Goal: Transaction & Acquisition: Purchase product/service

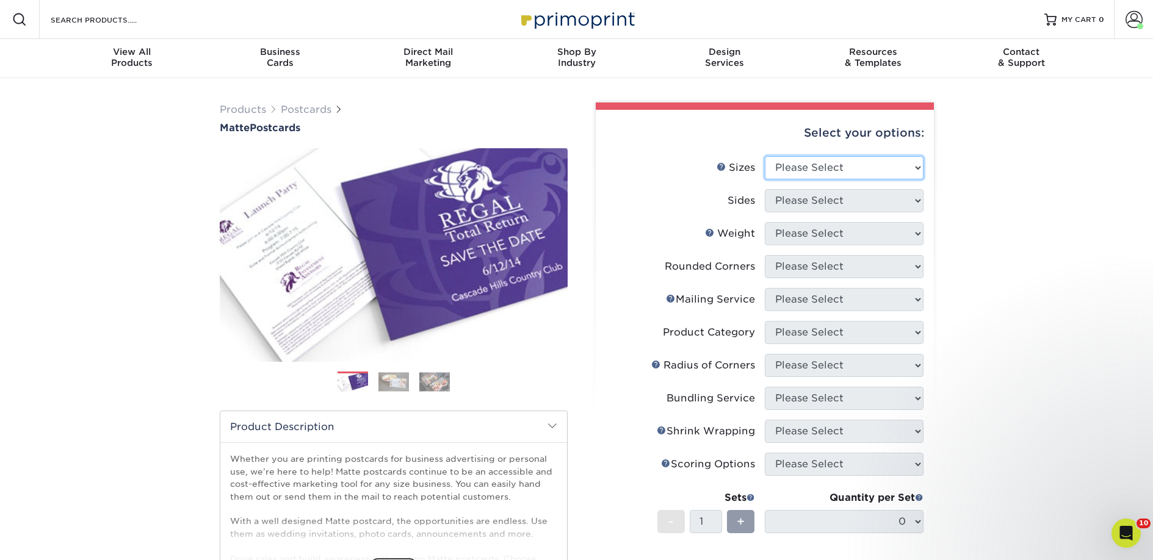
click at [795, 161] on select "Please Select 1.5" x 7" 2" x 4" 2" x 6" 2" x 7" 2" x 8" 2.12" x 5.5" 2.125" x 5…" at bounding box center [844, 167] width 159 height 23
select select "2.00x6.00"
click at [765, 156] on select "Please Select 1.5" x 7" 2" x 4" 2" x 6" 2" x 7" 2" x 8" 2.12" x 5.5" 2.125" x 5…" at bounding box center [844, 167] width 159 height 23
click at [795, 207] on select "Please Select Print Both Sides Print Front Only" at bounding box center [844, 200] width 159 height 23
select select "13abbda7-1d64-4f25-8bb2-c179b224825d"
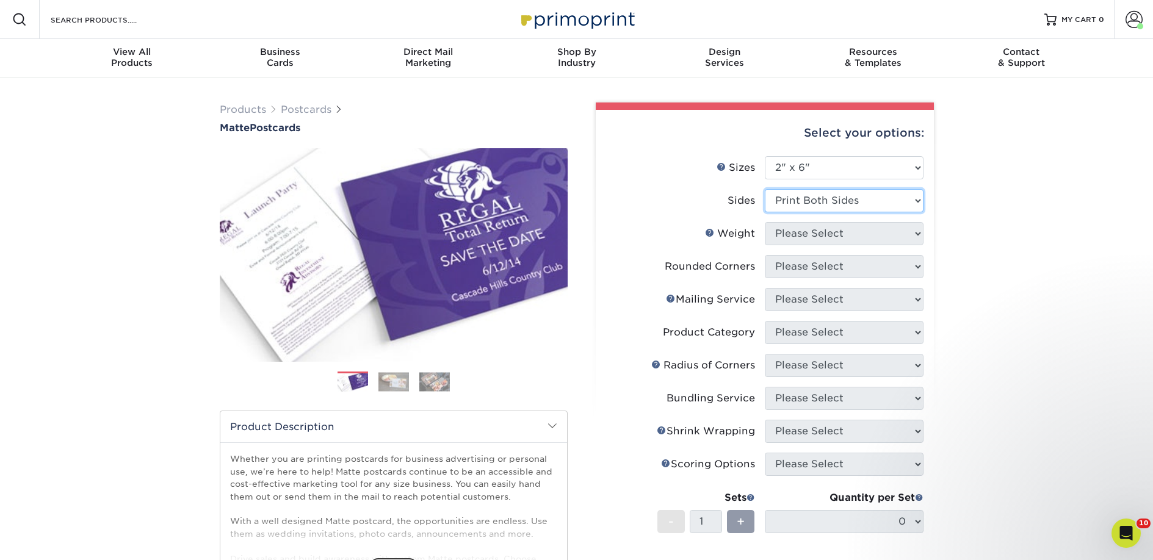
click at [765, 189] on select "Please Select Print Both Sides Print Front Only" at bounding box center [844, 200] width 159 height 23
click at [807, 231] on select "Please Select 14PT 16PT" at bounding box center [844, 233] width 159 height 23
select select "14PT"
click at [765, 222] on select "Please Select 14PT 16PT" at bounding box center [844, 233] width 159 height 23
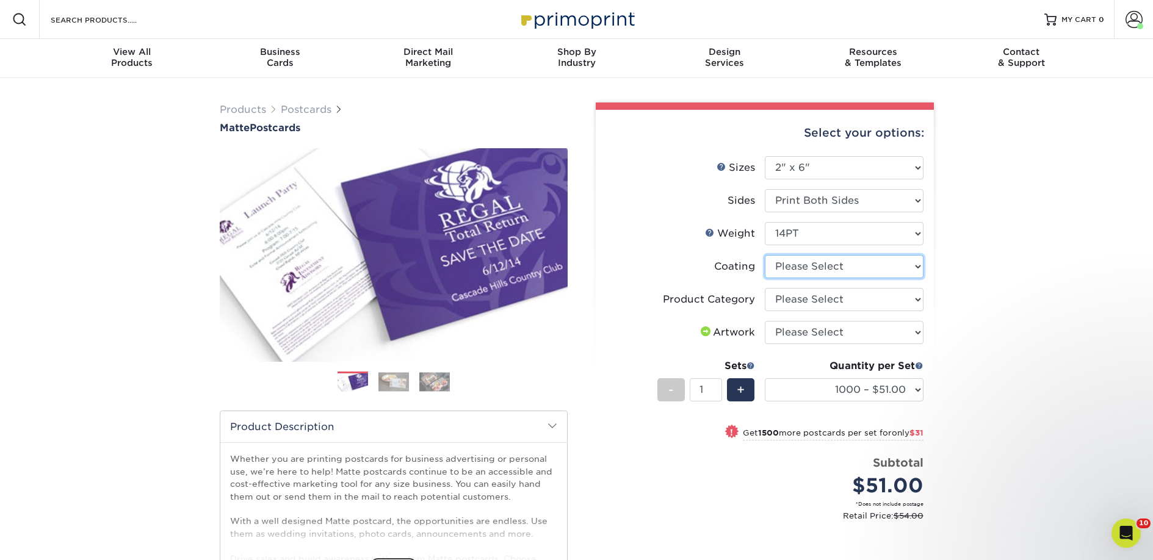
click at [857, 267] on select at bounding box center [844, 266] width 159 height 23
select select "121bb7b5-3b4d-429f-bd8d-bbf80e953313"
click at [765, 255] on select at bounding box center [844, 266] width 159 height 23
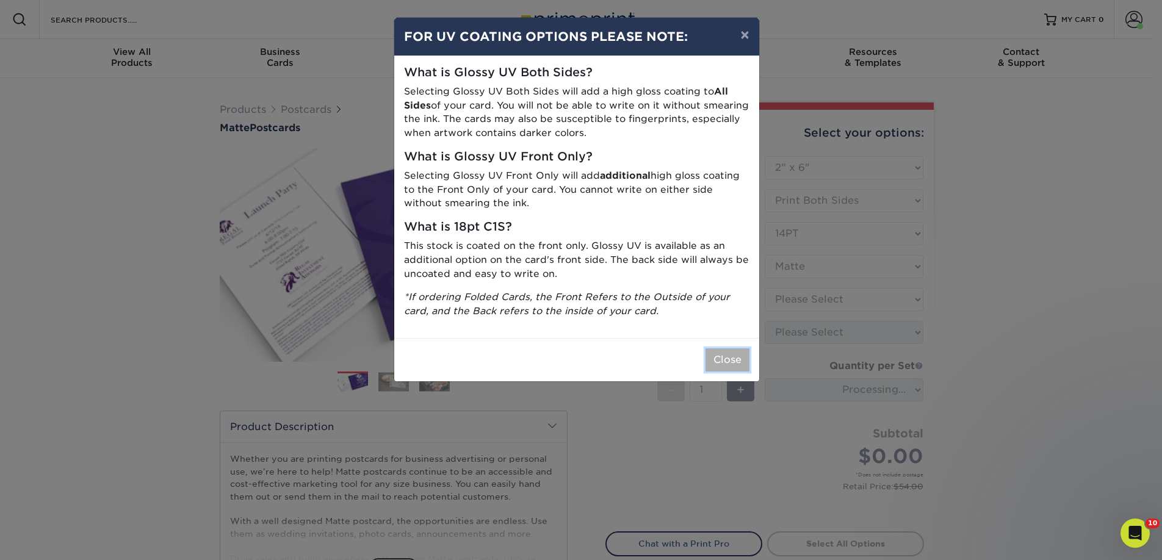
click at [722, 352] on button "Close" at bounding box center [727, 359] width 44 height 23
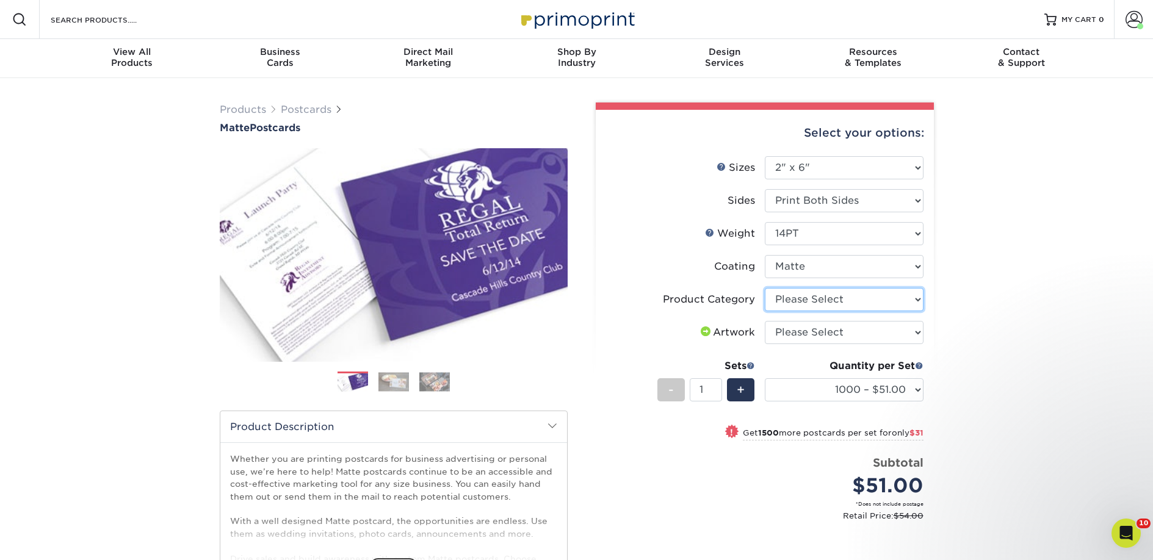
click at [847, 302] on select "Please Select Postcards" at bounding box center [844, 299] width 159 height 23
select select "9b7272e0-d6c8-4c3c-8e97-d3a1bcdab858"
click at [765, 288] on select "Please Select Postcards" at bounding box center [844, 299] width 159 height 23
click at [836, 331] on select "Please Select I will upload files I need a design - $150" at bounding box center [844, 332] width 159 height 23
select select "upload"
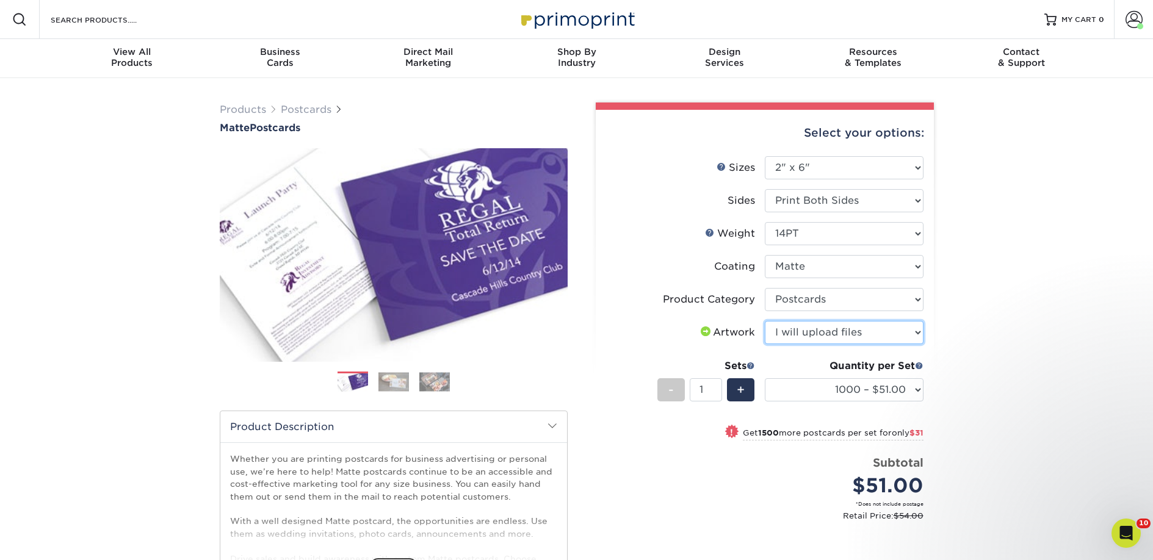
click at [765, 321] on select "Please Select I will upload files I need a design - $150" at bounding box center [844, 332] width 159 height 23
click at [835, 386] on select "1000 – $51.00 2500 – $82.00 5000 – $123.00 10000 – $234.00 15000 – $344.00 2000…" at bounding box center [844, 389] width 159 height 23
select select "2500 – $82.00"
click at [765, 378] on select "1000 – $51.00 2500 – $82.00 5000 – $123.00 10000 – $234.00 15000 – $344.00 2000…" at bounding box center [844, 389] width 159 height 23
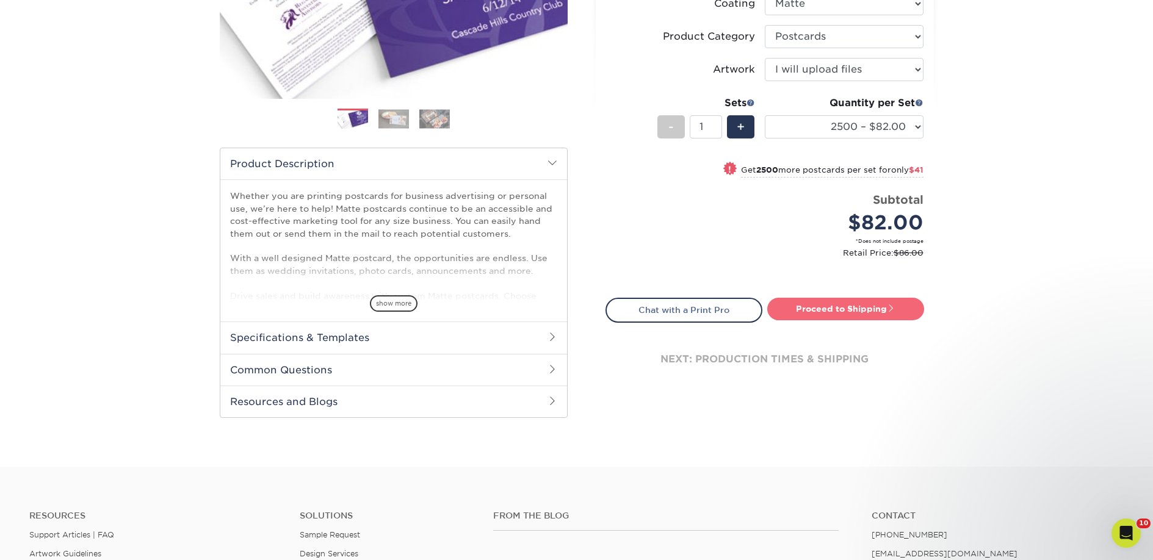
click at [821, 312] on link "Proceed to Shipping" at bounding box center [845, 309] width 157 height 22
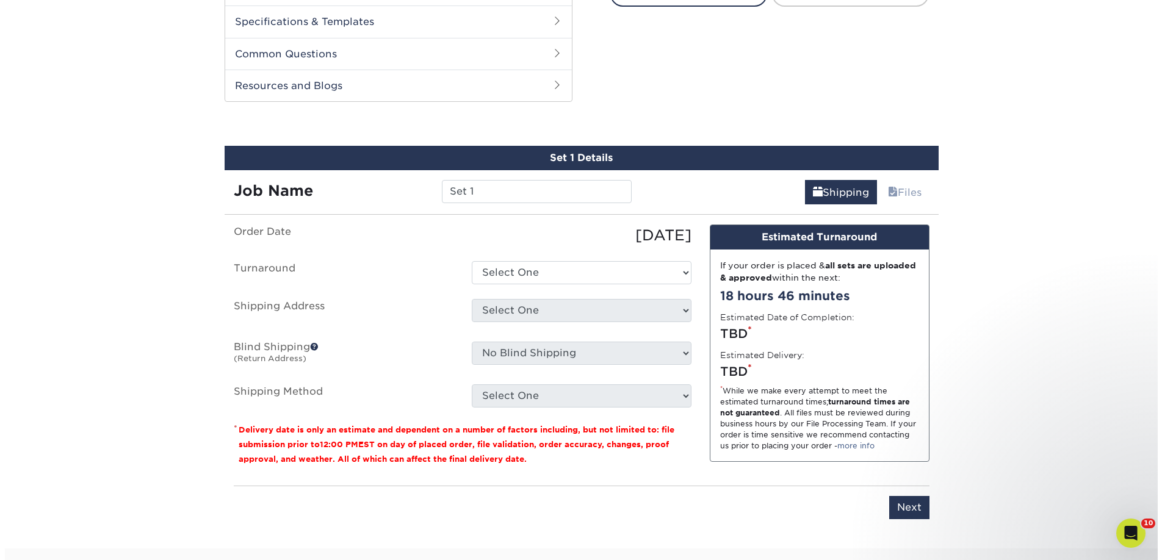
scroll to position [621, 0]
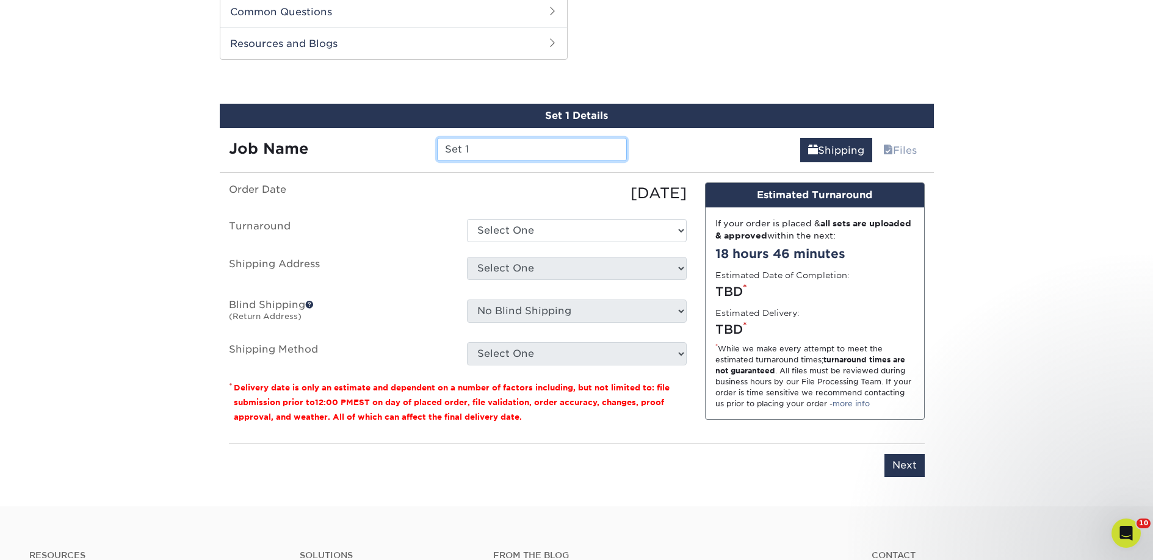
click at [521, 146] on input "Set 1" at bounding box center [532, 149] width 190 height 23
paste input "Hey Books!"
type input "Hey Books!"
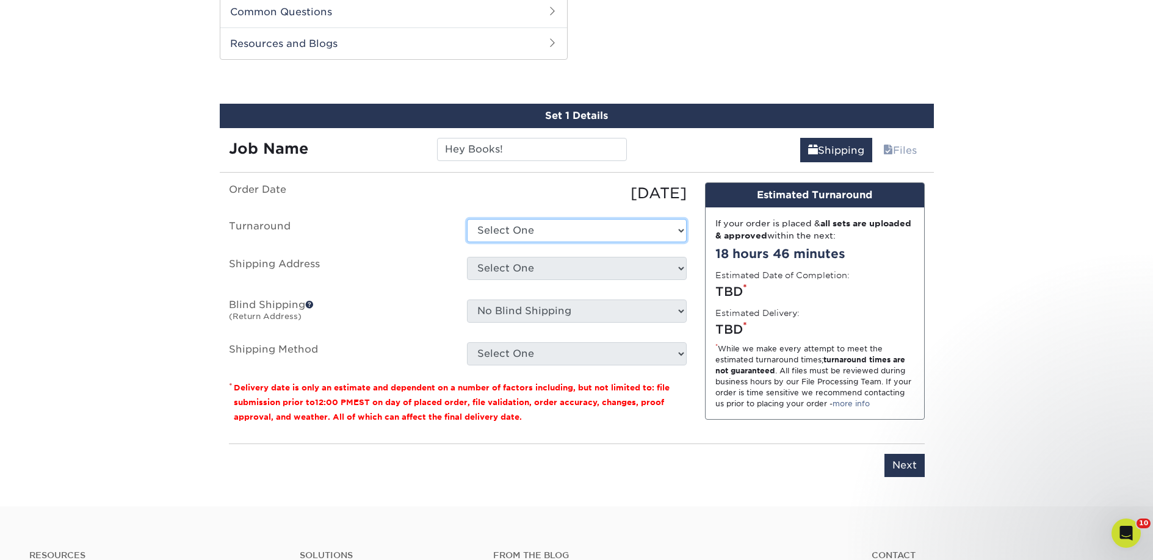
click at [528, 228] on select "Select One 2-4 Business Days 2 Day Next Business Day" at bounding box center [577, 230] width 220 height 23
select select "23bed37c-fa74-46a4-afc9-d3c3160655ce"
click at [467, 219] on select "Select One 2-4 Business Days 2 Day Next Business Day" at bounding box center [577, 230] width 220 height 23
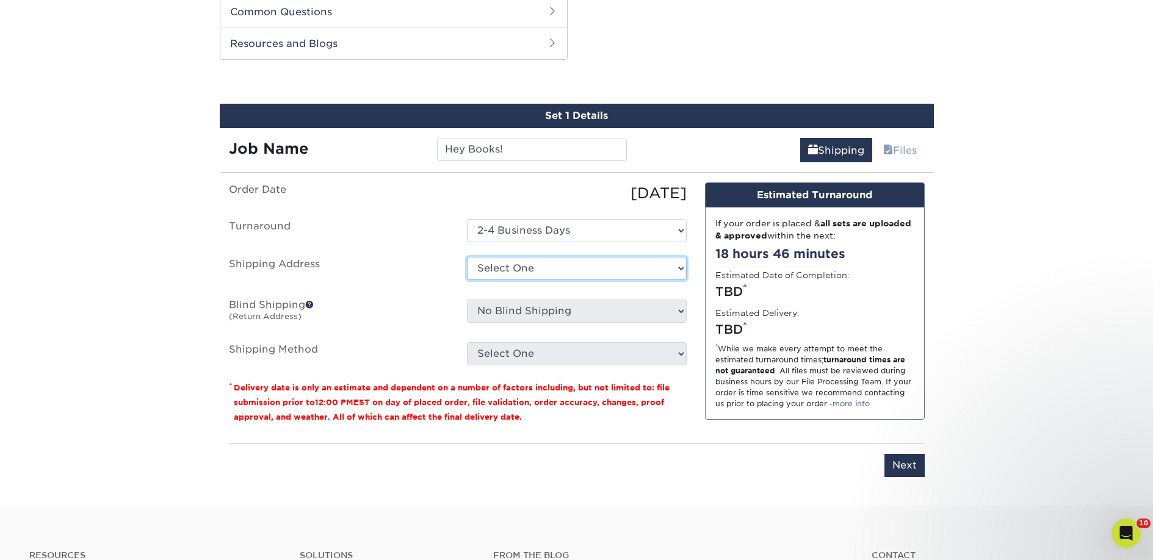
click at [540, 267] on select "Select One 2nd Floor Convention Center A Better Today Books & Boutique A Good B…" at bounding box center [577, 268] width 220 height 23
select select "newaddress"
click at [467, 257] on select "Select One 2nd Floor Convention Center A Better Today Books & Boutique A Good B…" at bounding box center [577, 268] width 220 height 23
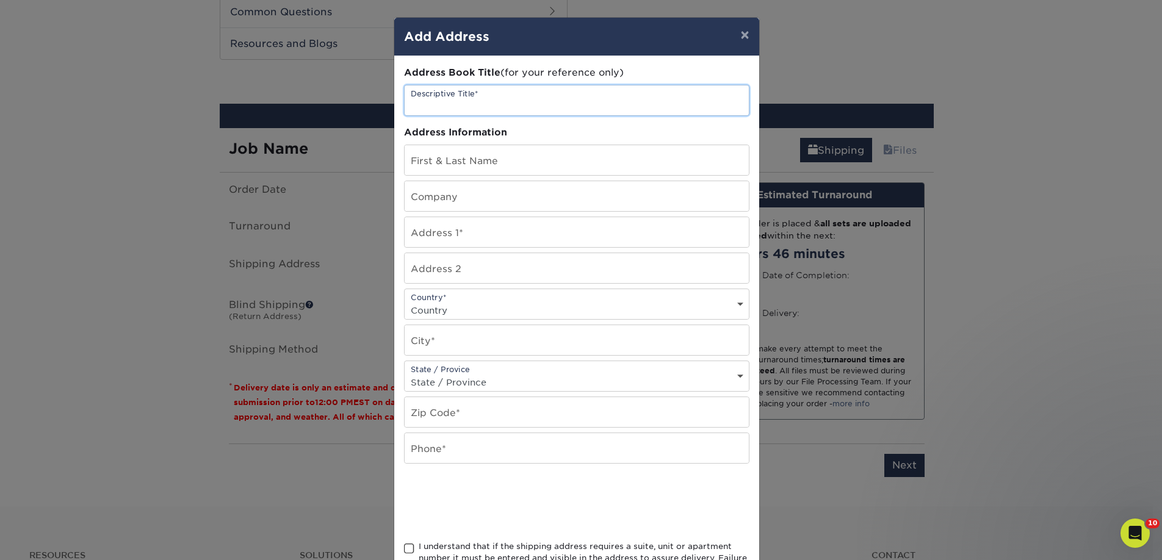
click at [431, 106] on input "text" at bounding box center [577, 100] width 344 height 30
paste input "Hey Books!"
type input "Hey Books!"
click at [422, 189] on input "text" at bounding box center [577, 196] width 344 height 30
paste input "Hey Books!"
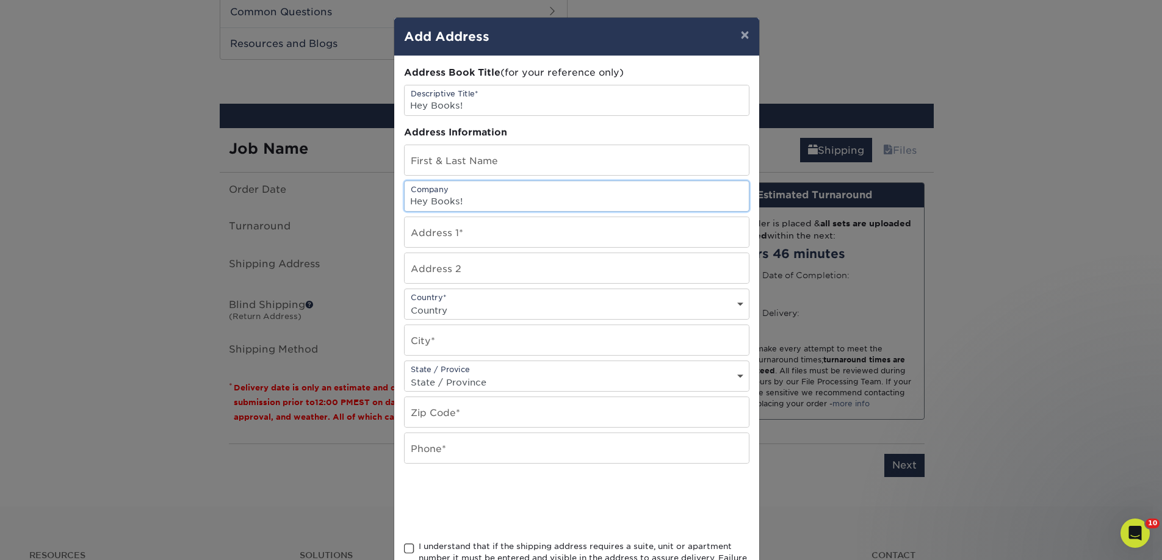
type input "Hey Books!"
click at [410, 170] on input "text" at bounding box center [577, 160] width 344 height 30
paste input "[PERSON_NAME]"
type input "[PERSON_NAME]"
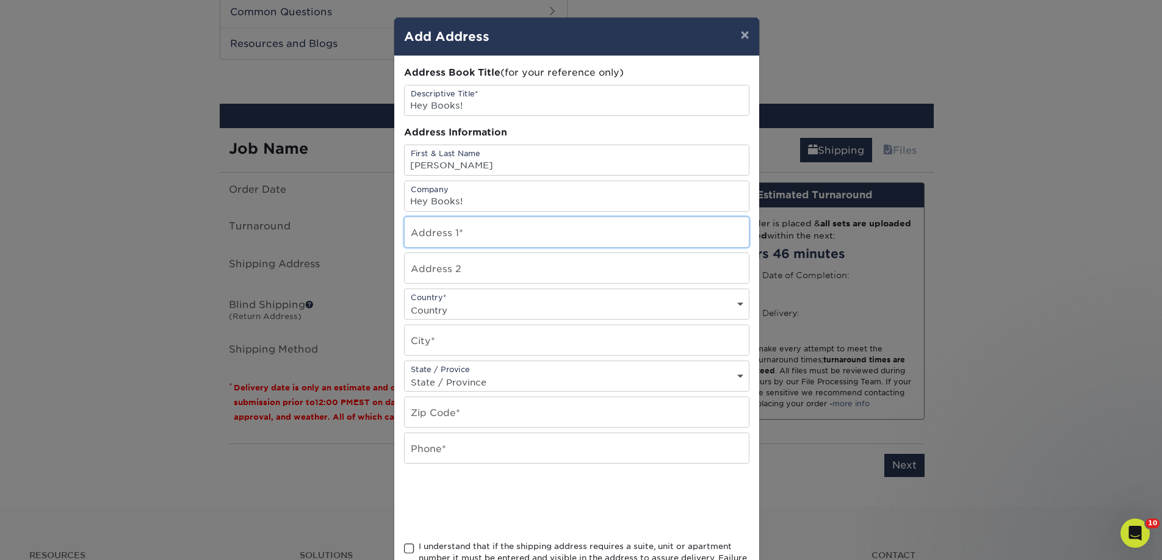
click at [426, 242] on input "text" at bounding box center [577, 232] width 344 height 30
paste input "921 E St."
type input "921 E St."
click at [431, 297] on div "Country* Country United States Canada ----------------------------- Afghanistan…" at bounding box center [576, 304] width 345 height 31
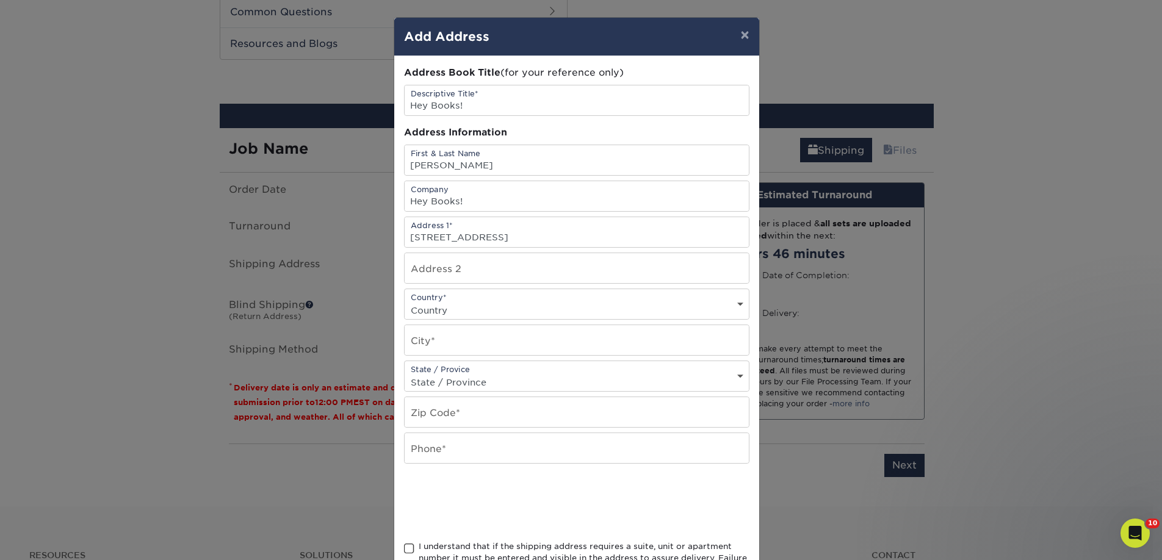
click at [437, 312] on select "Country United States Canada ----------------------------- Afghanistan Albania …" at bounding box center [577, 310] width 344 height 18
select select "US"
click at [405, 301] on select "Country United States Canada ----------------------------- Afghanistan Albania …" at bounding box center [577, 310] width 344 height 18
click at [439, 341] on input "text" at bounding box center [577, 340] width 344 height 30
paste input "Diego"
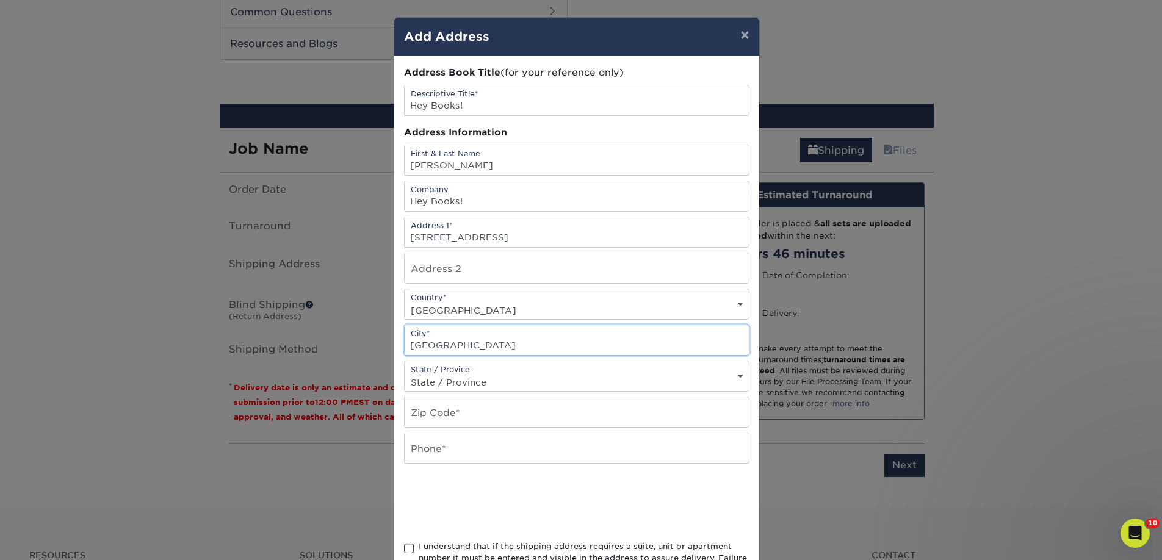
type input "San Diego"
click at [498, 422] on input "text" at bounding box center [577, 412] width 344 height 30
type input "2"
type input "92101"
click at [510, 456] on input "text" at bounding box center [577, 448] width 344 height 30
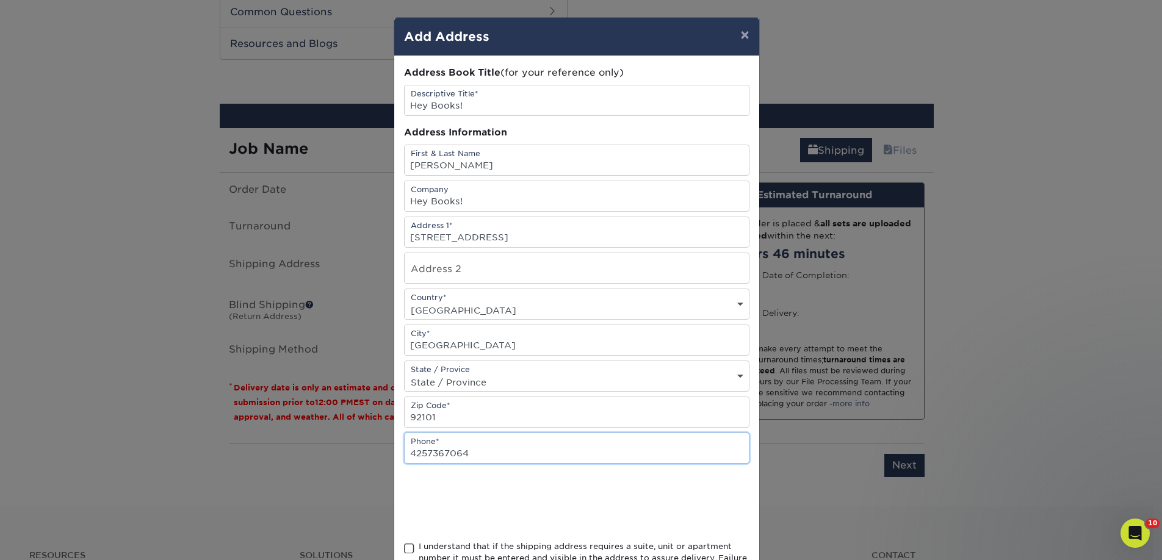
type input "4257367064"
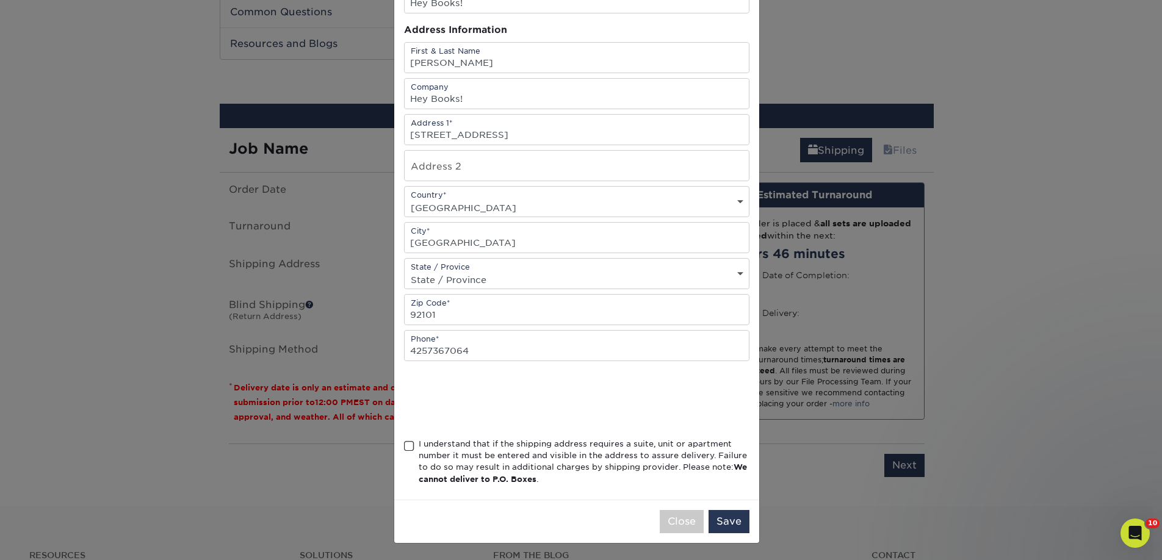
scroll to position [103, 0]
click at [408, 440] on div "I understand that if the shipping address requires a suite, unit or apartment n…" at bounding box center [576, 464] width 345 height 52
drag, startPoint x: 408, startPoint y: 444, endPoint x: 467, endPoint y: 455, distance: 60.1
click at [408, 444] on span at bounding box center [409, 446] width 10 height 12
click at [0, 0] on input "I understand that if the shipping address requires a suite, unit or apartment n…" at bounding box center [0, 0] width 0 height 0
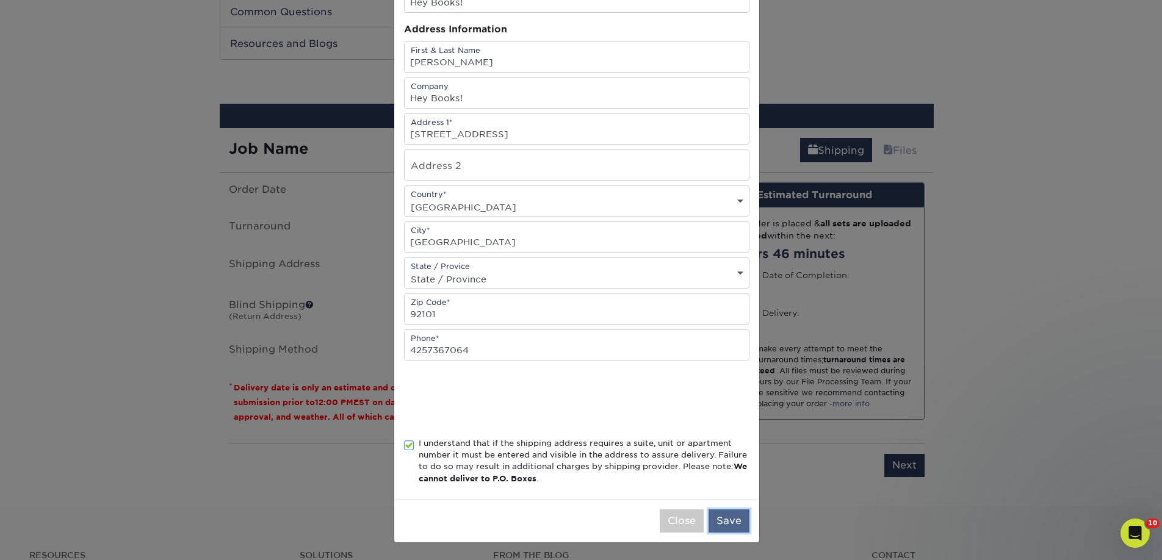
click at [733, 517] on button "Save" at bounding box center [729, 521] width 41 height 23
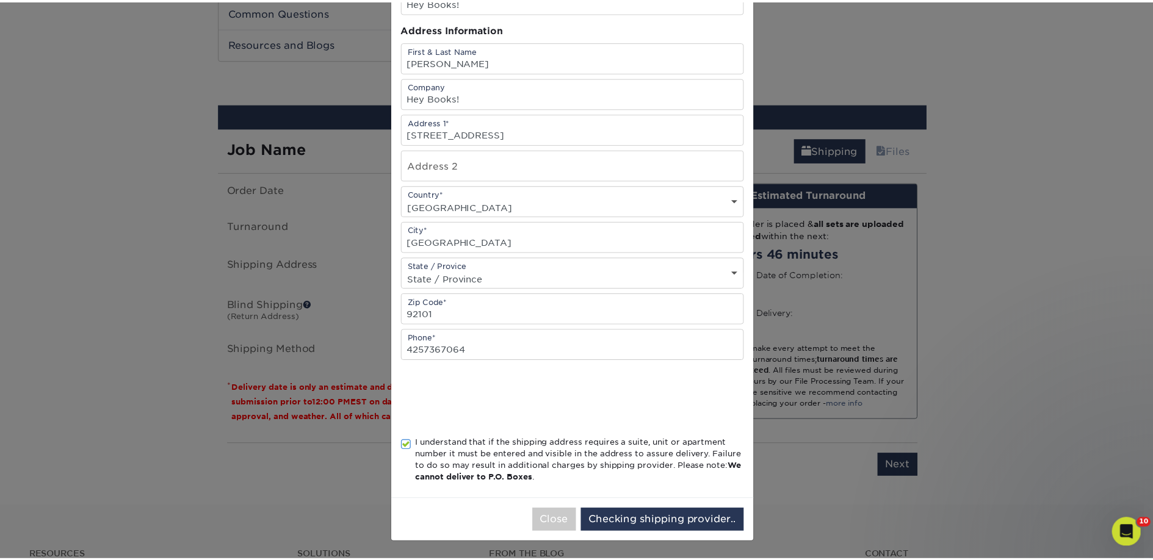
scroll to position [0, 0]
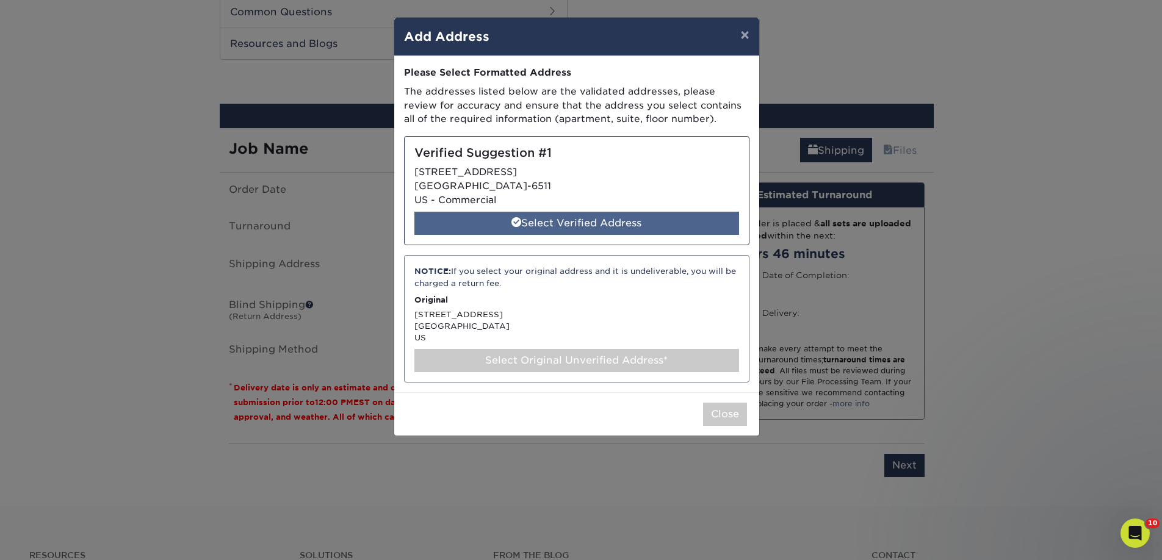
click at [561, 234] on div "Select Verified Address" at bounding box center [576, 223] width 325 height 23
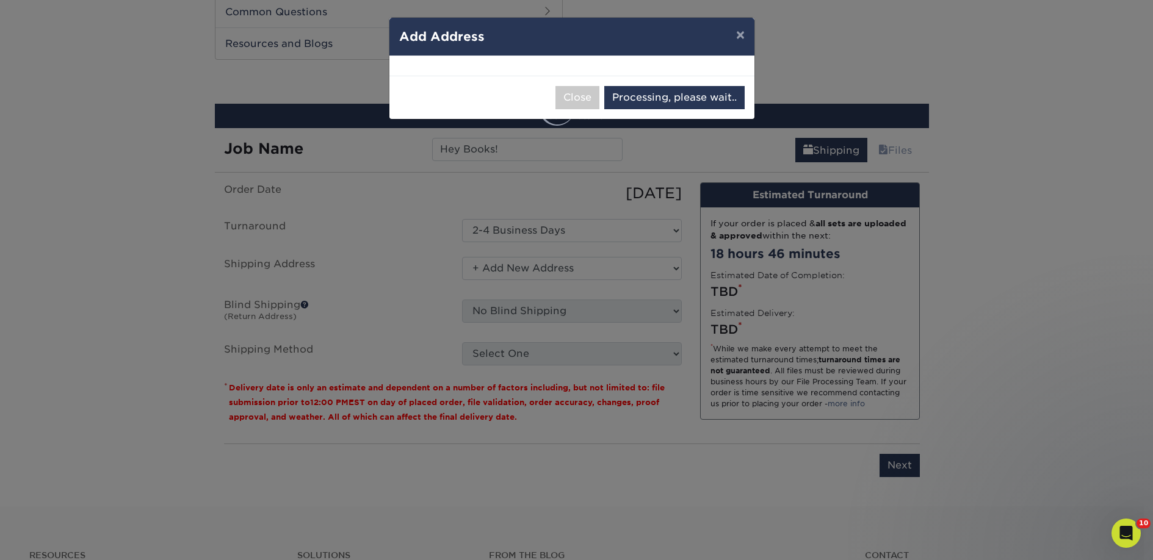
select select "285200"
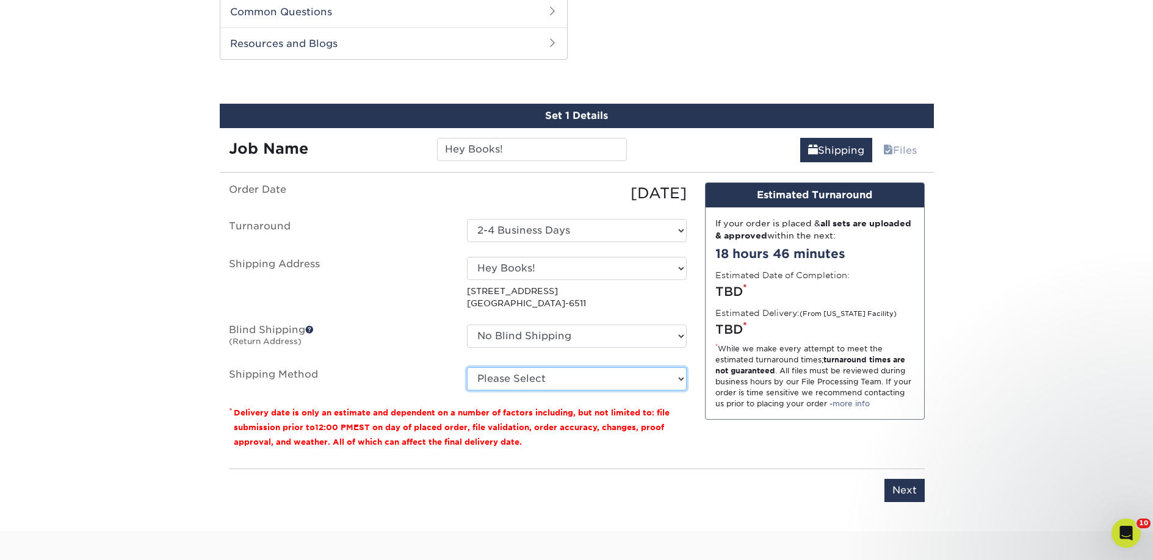
click at [576, 380] on select "Please Select Ground Shipping (+$18.45) 3 Day Shipping Service (+$22.15) 2 Day …" at bounding box center [577, 378] width 220 height 23
select select "03"
click at [467, 367] on select "Please Select Ground Shipping (+$18.45) 3 Day Shipping Service (+$22.15) 2 Day …" at bounding box center [577, 378] width 220 height 23
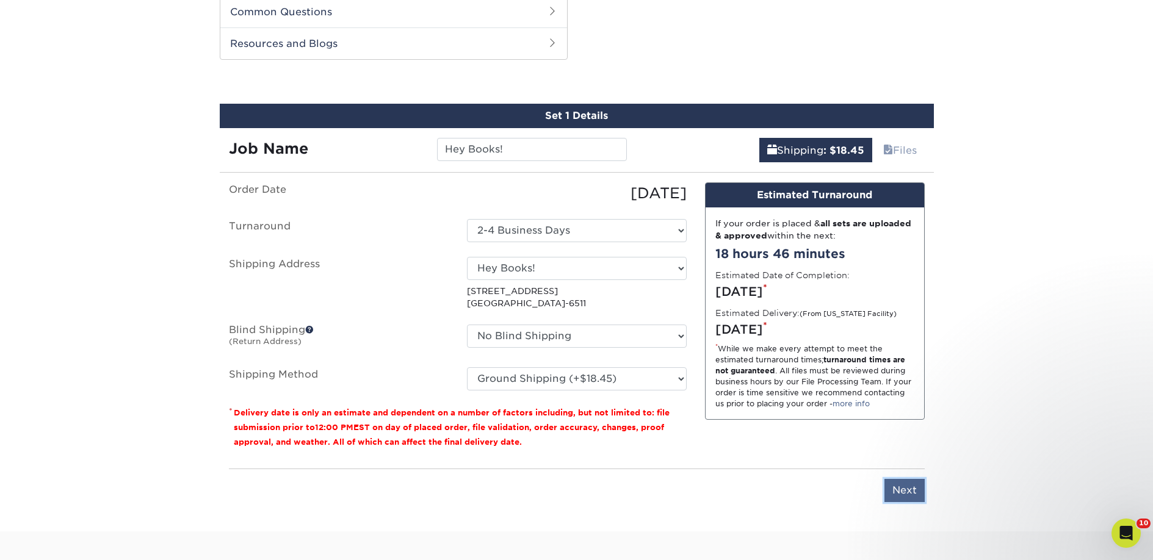
click at [895, 486] on input "Next" at bounding box center [904, 490] width 40 height 23
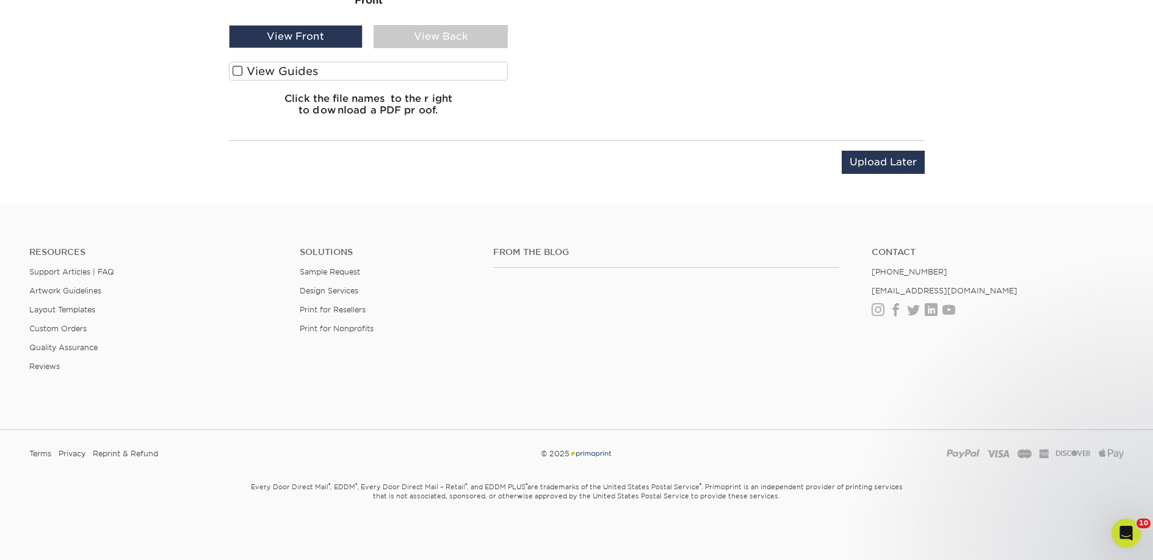
click at [342, 82] on div "View Guides" at bounding box center [368, 74] width 279 height 25
click at [341, 76] on label "View Guides" at bounding box center [368, 71] width 279 height 19
click at [0, 0] on input "View Guides" at bounding box center [0, 0] width 0 height 0
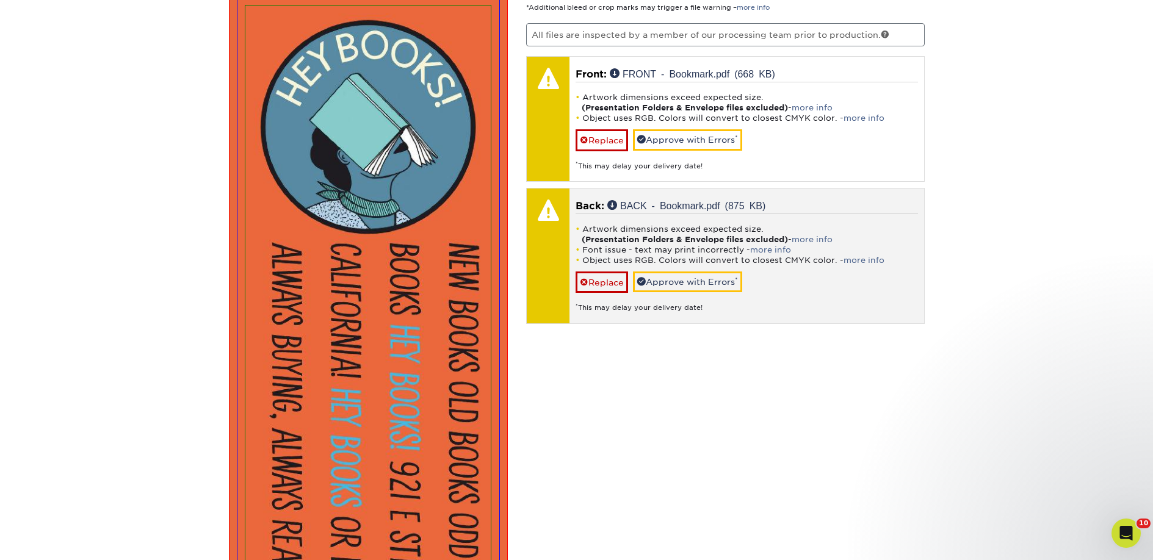
scroll to position [818, 0]
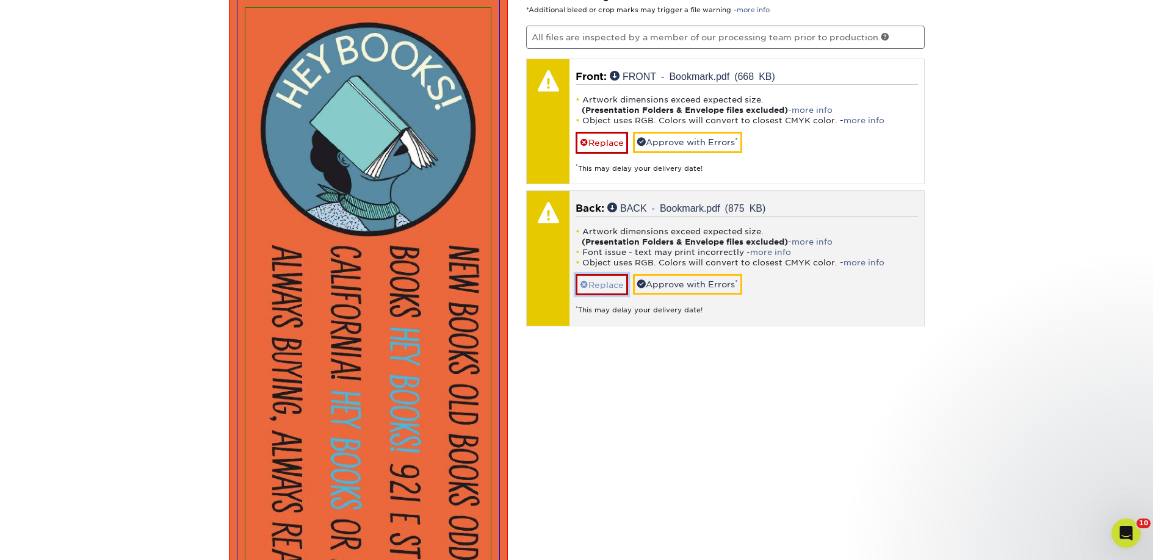
click at [598, 287] on link "Replace" at bounding box center [601, 284] width 52 height 21
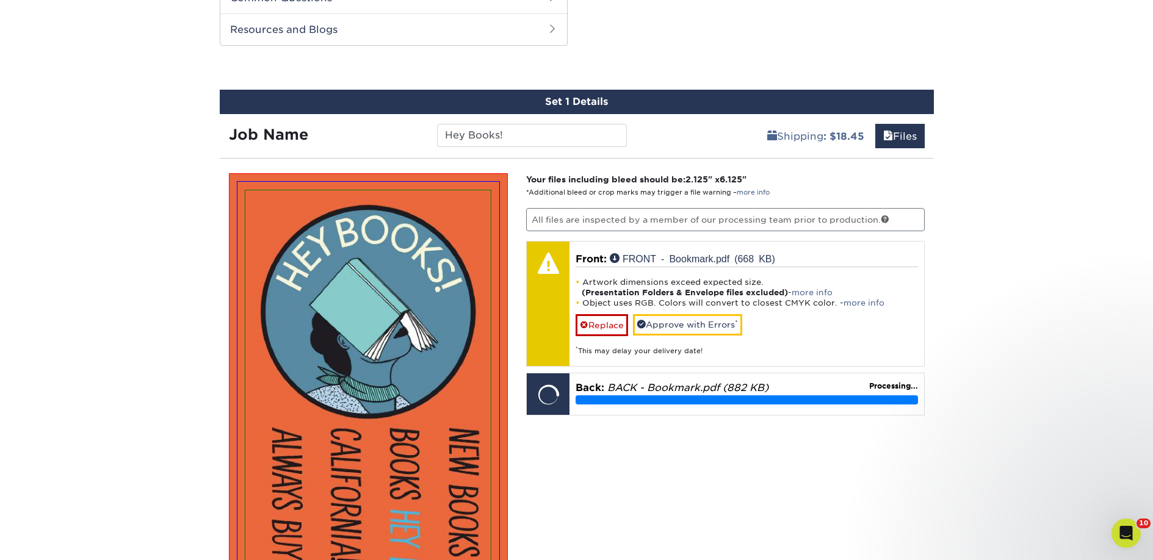
scroll to position [608, 0]
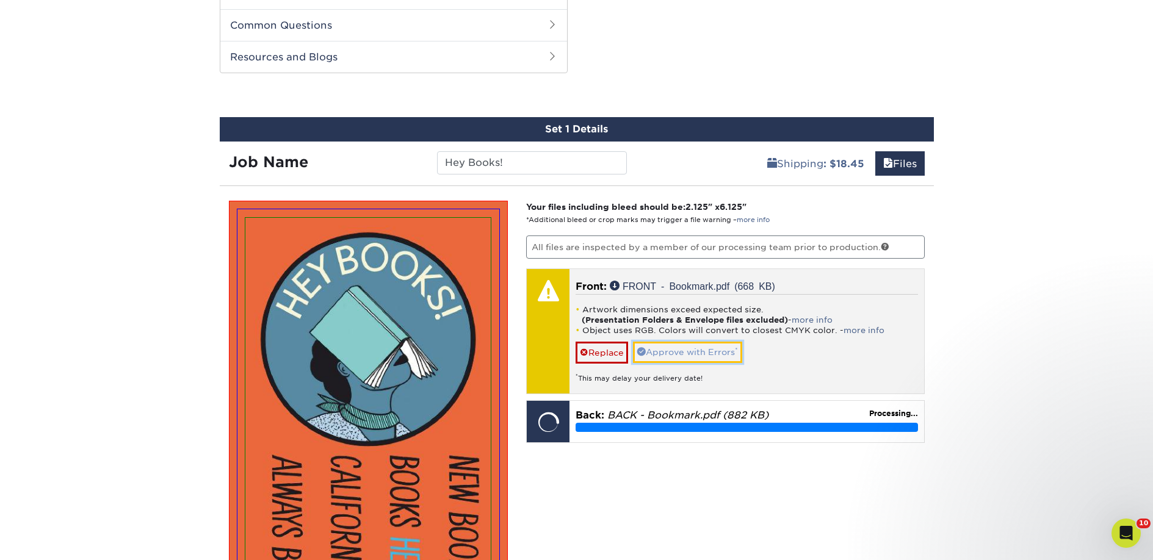
click at [677, 359] on link "Approve with Errors *" at bounding box center [687, 352] width 109 height 21
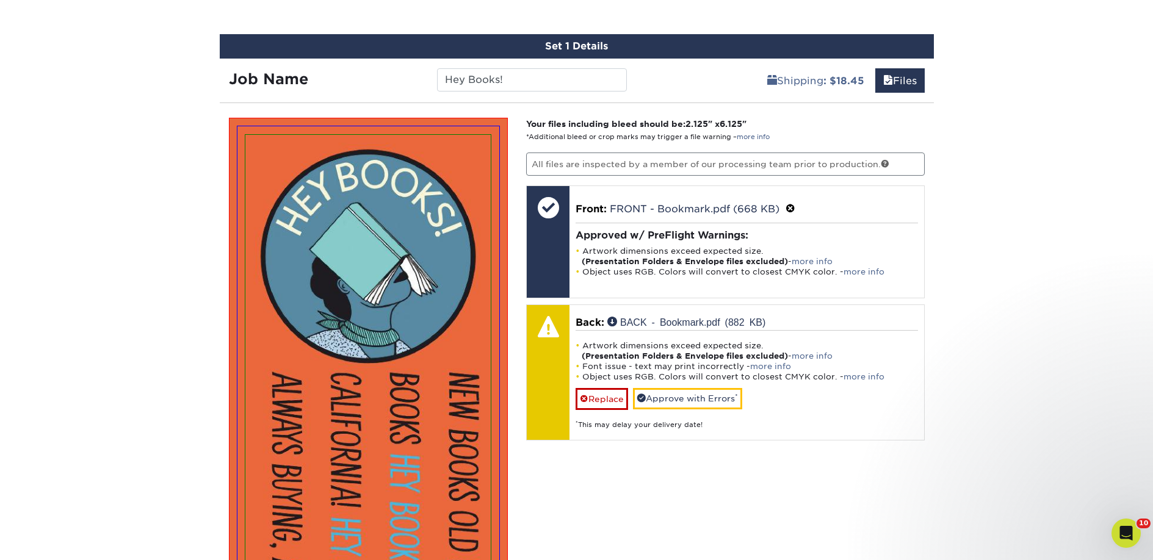
scroll to position [834, 0]
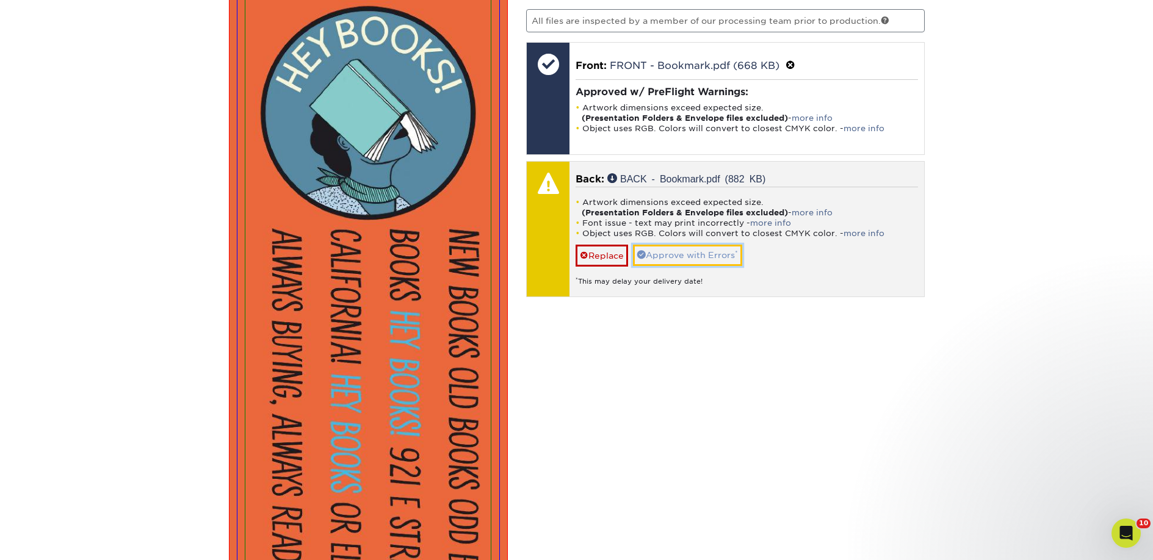
click at [708, 255] on link "Approve with Errors *" at bounding box center [687, 255] width 109 height 21
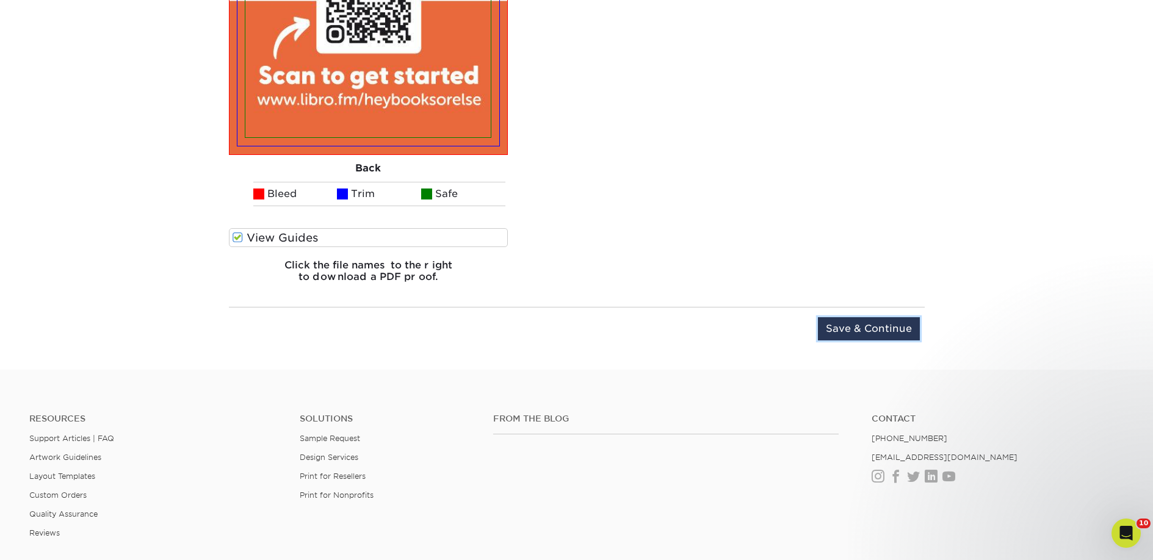
click at [884, 323] on input "Save & Continue" at bounding box center [869, 328] width 102 height 23
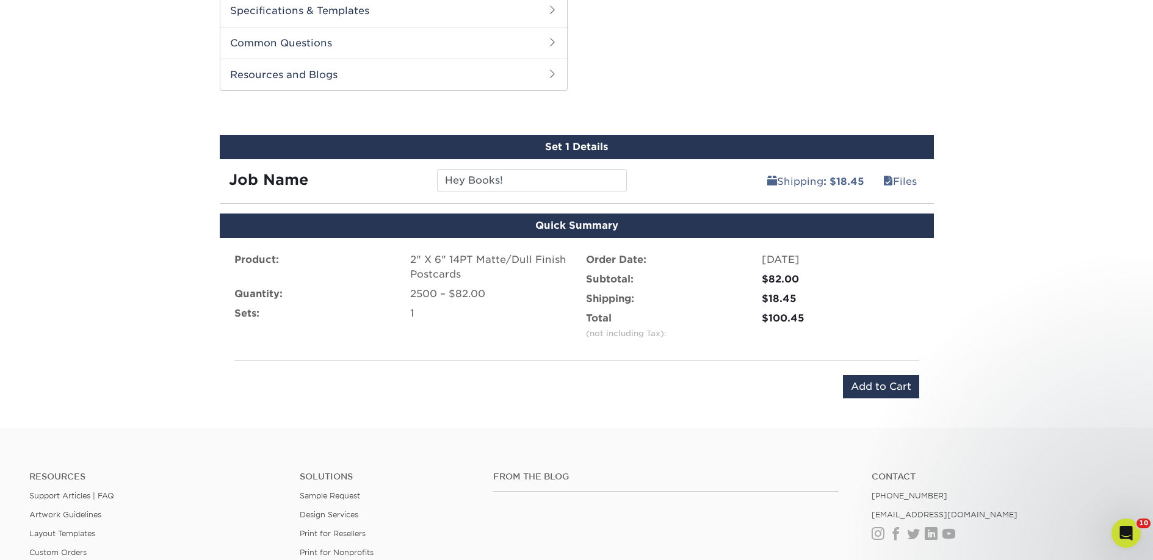
scroll to position [580, 0]
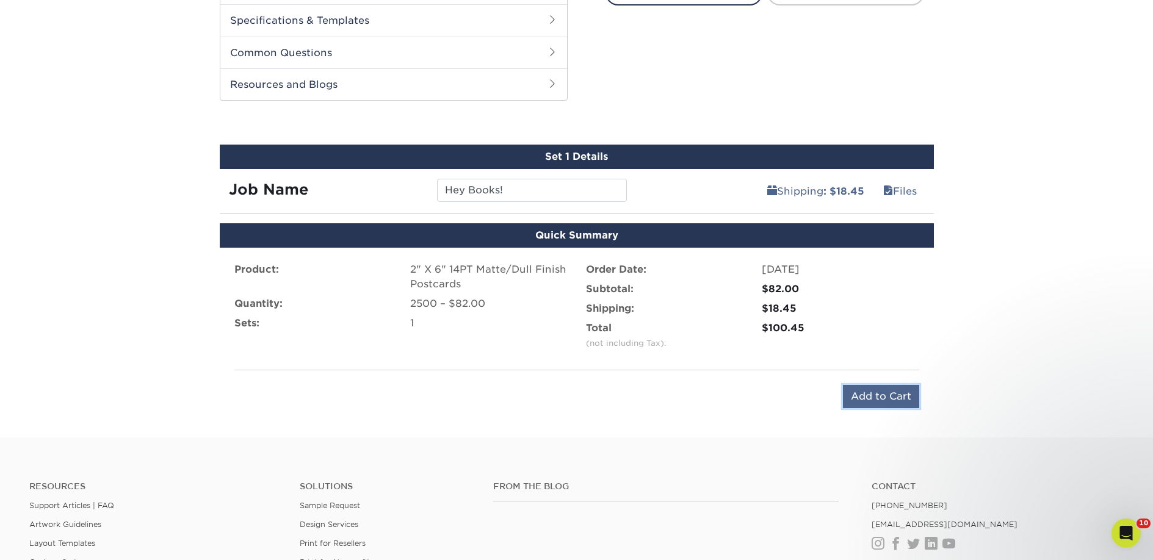
click at [875, 394] on input "Add to Cart" at bounding box center [881, 396] width 76 height 23
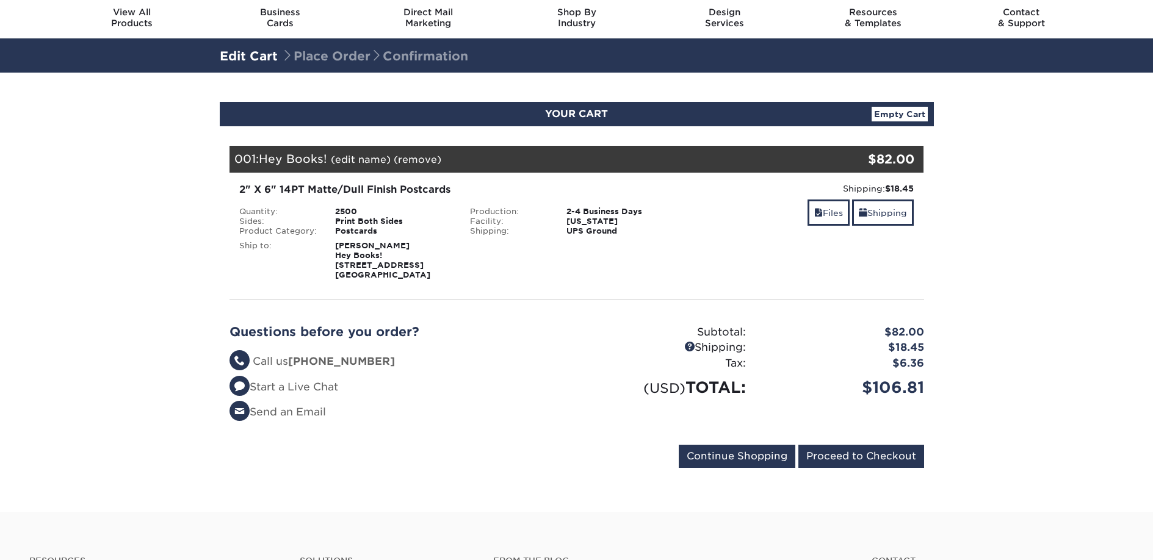
scroll to position [115, 0]
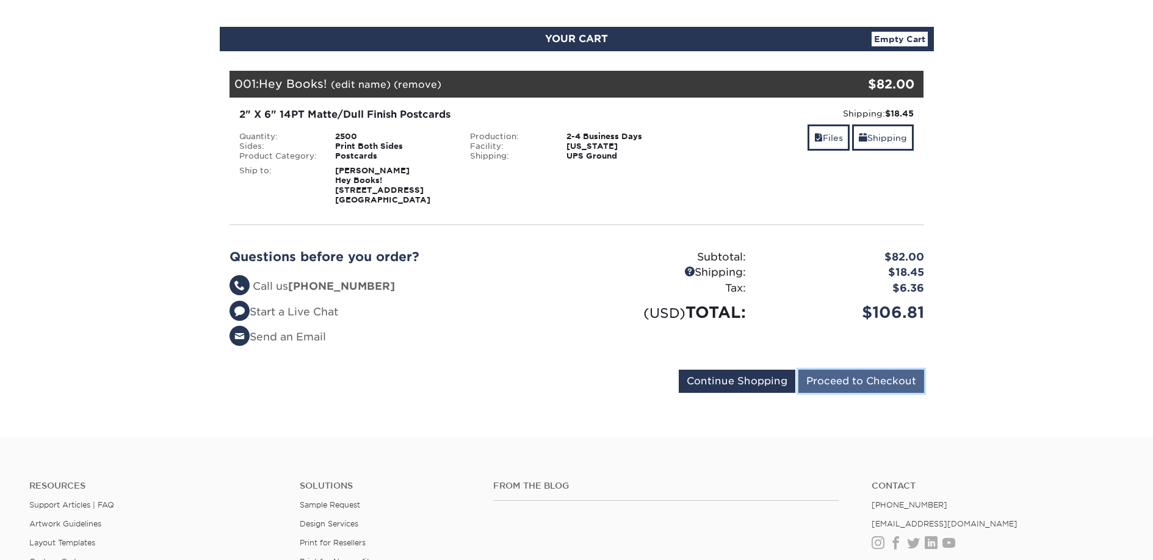
click at [820, 379] on input "Proceed to Checkout" at bounding box center [861, 381] width 126 height 23
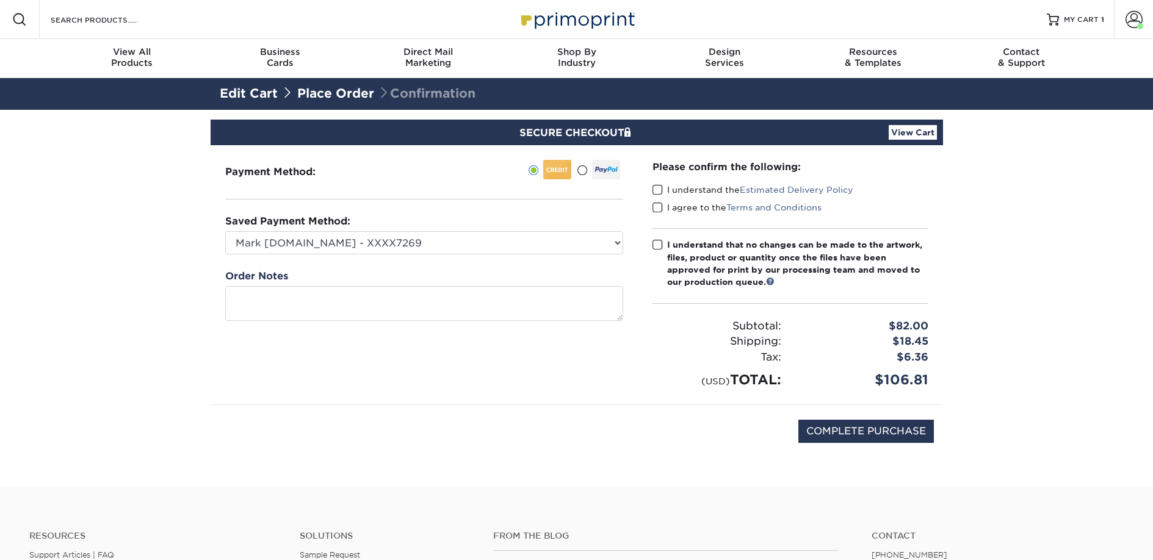
click at [654, 189] on span at bounding box center [657, 190] width 10 height 12
click at [0, 0] on input "I understand the Estimated Delivery Policy" at bounding box center [0, 0] width 0 height 0
click at [658, 206] on span at bounding box center [657, 208] width 10 height 12
click at [0, 0] on input "I agree to the Terms and Conditions" at bounding box center [0, 0] width 0 height 0
drag, startPoint x: 660, startPoint y: 241, endPoint x: 799, endPoint y: 364, distance: 185.0
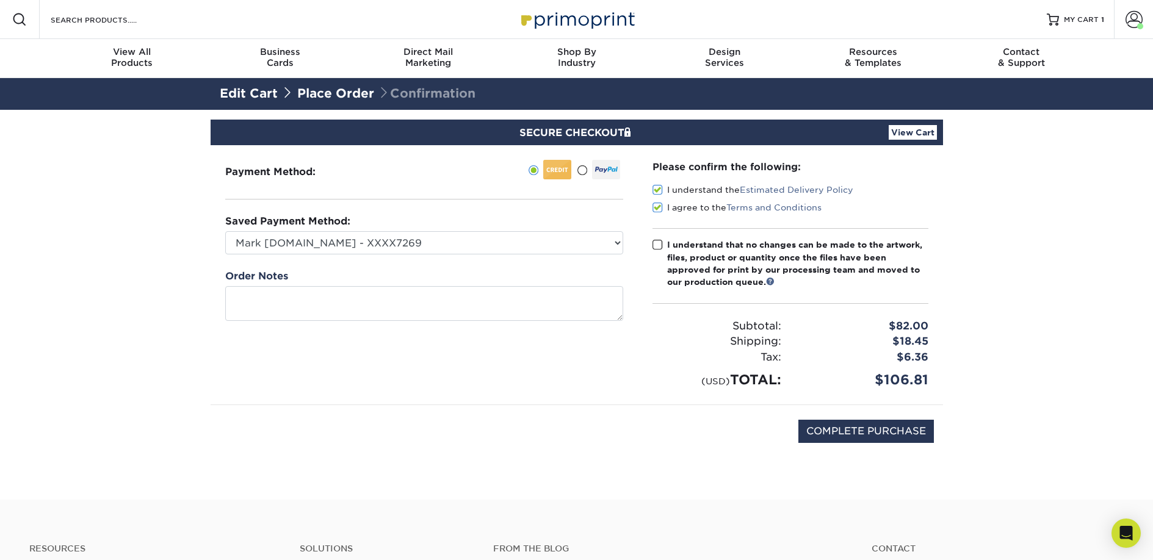
click at [660, 242] on span at bounding box center [657, 245] width 10 height 12
click at [0, 0] on input "I understand that no changes can be made to the artwork, files, product or quan…" at bounding box center [0, 0] width 0 height 0
click at [831, 436] on input "COMPLETE PURCHASE" at bounding box center [865, 431] width 135 height 23
type input "PROCESSING, PLEASE WAIT..."
